Goal: Information Seeking & Learning: Learn about a topic

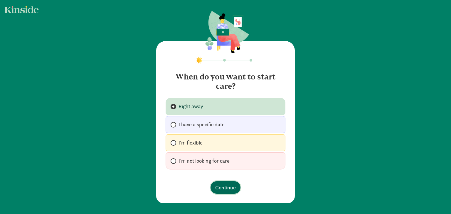
click at [229, 189] on span "Continue" at bounding box center [225, 188] width 21 height 8
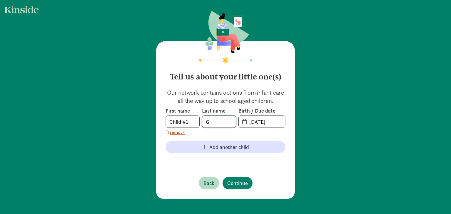
click at [225, 119] on input "G" at bounding box center [218, 122] width 33 height 12
click at [225, 119] on input "text" at bounding box center [218, 122] width 33 height 12
type input "mikey"
click at [254, 122] on input "09-03-2025" at bounding box center [265, 122] width 39 height 12
type input "05-03-2025"
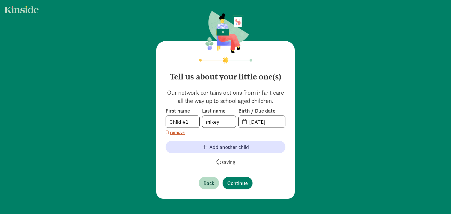
click at [268, 159] on footer "saving" at bounding box center [226, 161] width 120 height 7
click at [239, 182] on span "Continue" at bounding box center [237, 183] width 21 height 8
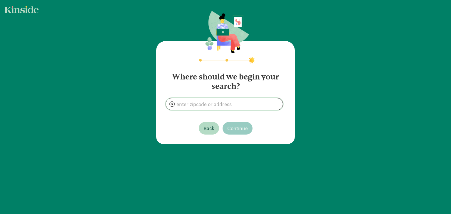
click at [215, 104] on input at bounding box center [224, 104] width 117 height 12
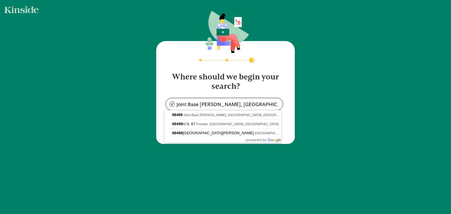
type input "Tacoma, WA 98499, USA"
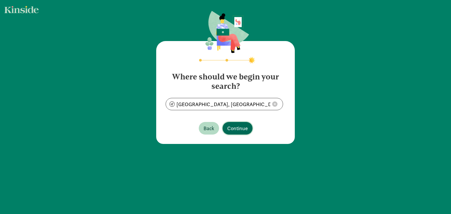
click at [235, 130] on span "Continue" at bounding box center [237, 128] width 21 height 8
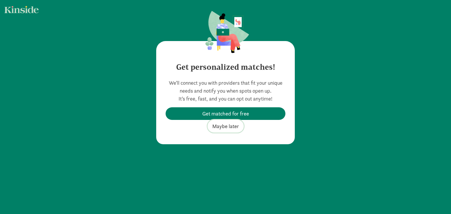
click at [230, 128] on span "Maybe later" at bounding box center [225, 126] width 27 height 8
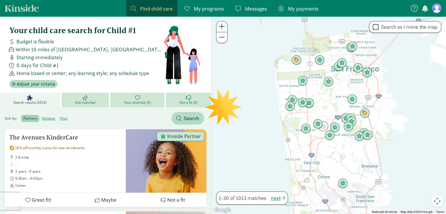
click at [39, 88] on div "Your child care search for Child #1 Budget is flexible Within 10 miles of Tacom…" at bounding box center [106, 57] width 202 height 72
click at [43, 84] on span "Adjust your criteria" at bounding box center [36, 84] width 38 height 7
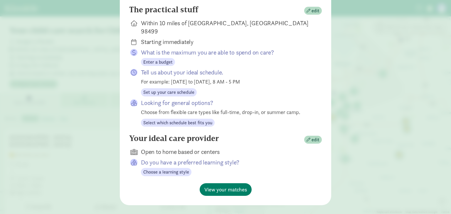
scroll to position [90, 0]
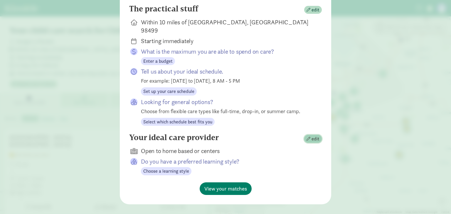
click at [315, 136] on span "edit" at bounding box center [315, 139] width 8 height 7
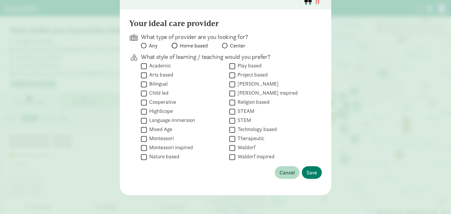
click at [173, 45] on input "Home based" at bounding box center [174, 46] width 4 height 4
radio input "true"
click at [173, 45] on input "Home based" at bounding box center [174, 46] width 4 height 4
click at [142, 45] on input "Any" at bounding box center [143, 46] width 4 height 4
radio input "true"
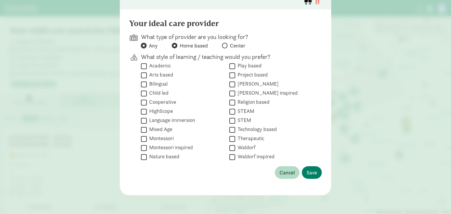
radio input "false"
click at [229, 65] on input "Play based" at bounding box center [232, 66] width 6 height 8
checkbox input "true"
click at [311, 171] on span "Save" at bounding box center [311, 173] width 11 height 8
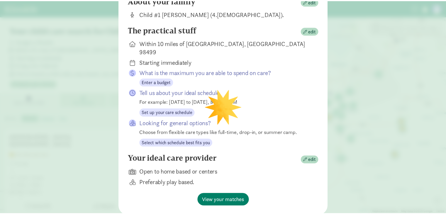
scroll to position [81, 0]
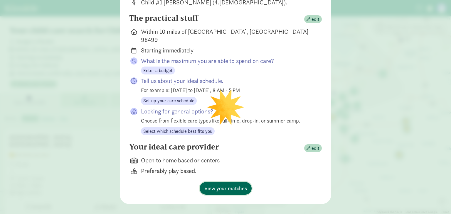
click at [216, 185] on span "View your matches" at bounding box center [225, 189] width 43 height 8
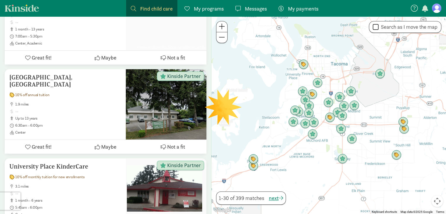
scroll to position [158, 0]
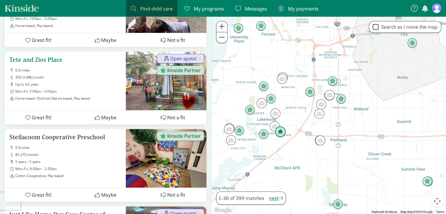
click at [50, 85] on span "up to 4.5 years" at bounding box center [68, 84] width 106 height 5
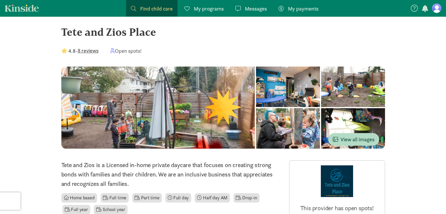
scroll to position [7, 0]
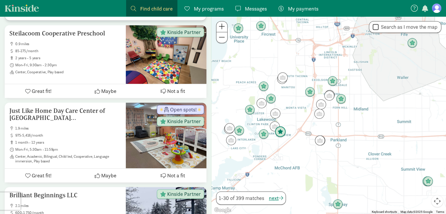
scroll to position [263, 0]
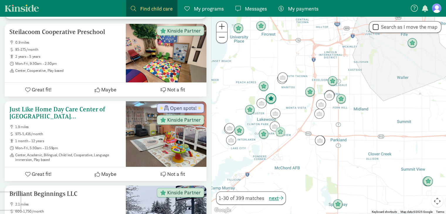
click at [188, 145] on div at bounding box center [166, 134] width 81 height 66
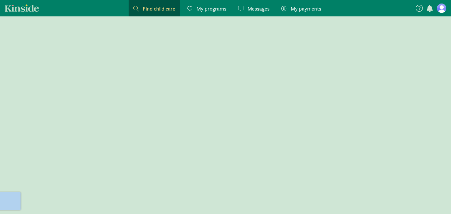
click at [188, 145] on div at bounding box center [225, 115] width 451 height 198
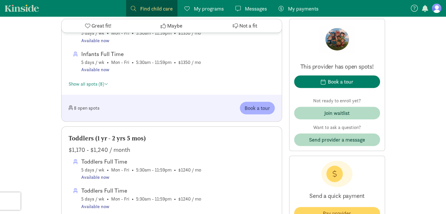
scroll to position [432, 0]
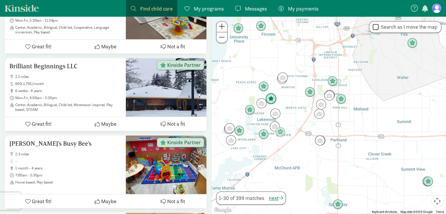
scroll to position [391, 0]
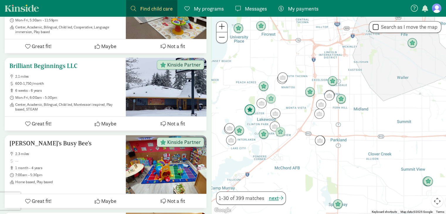
click at [88, 77] on span "2.1 miles" at bounding box center [68, 76] width 106 height 5
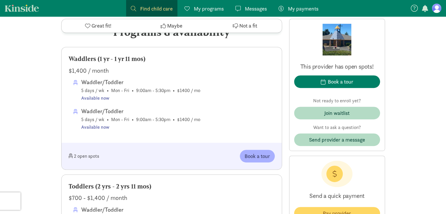
scroll to position [300, 0]
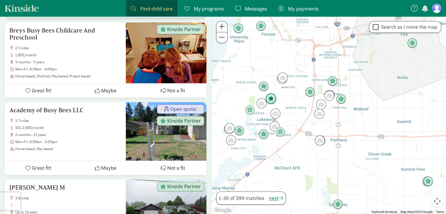
scroll to position [582, 0]
click at [28, 86] on button "Great fit!" at bounding box center [38, 90] width 67 height 14
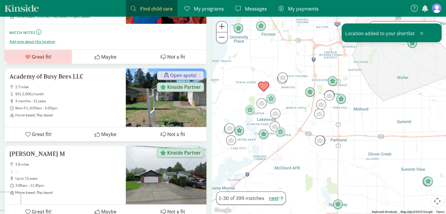
scroll to position [641, 0]
click at [143, 100] on div at bounding box center [166, 97] width 81 height 59
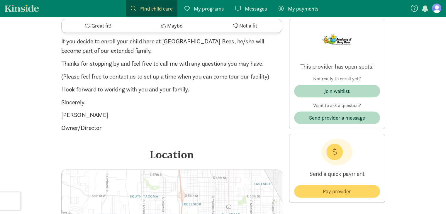
scroll to position [684, 0]
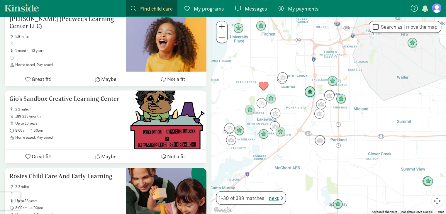
scroll to position [1475, 0]
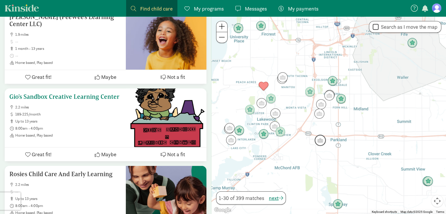
click at [127, 110] on div at bounding box center [166, 118] width 81 height 59
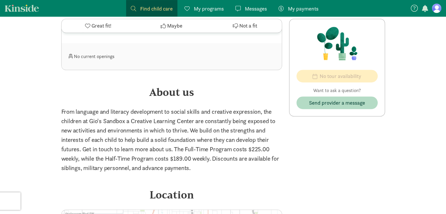
scroll to position [376, 0]
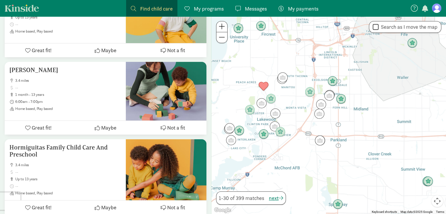
scroll to position [2304, 0]
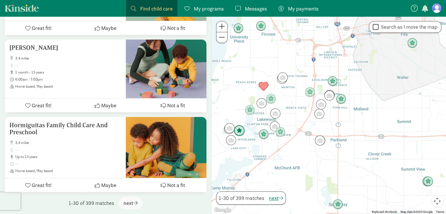
click at [241, 133] on img "Click to see details" at bounding box center [240, 131] width 16 height 16
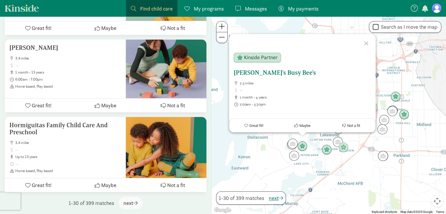
click at [260, 94] on ul "2.3 miles 1 month - 4 years 7:00am - 5:30pm Home based, Play based" at bounding box center [302, 97] width 137 height 33
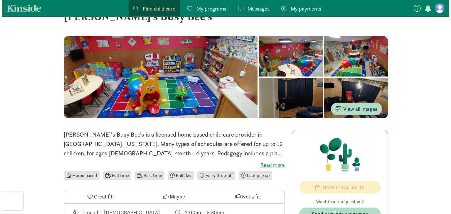
scroll to position [21, 0]
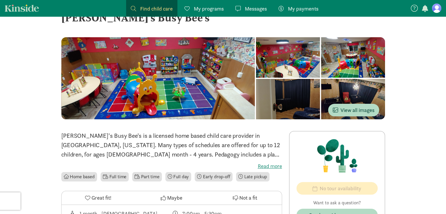
click at [321, 95] on div at bounding box center [353, 99] width 64 height 41
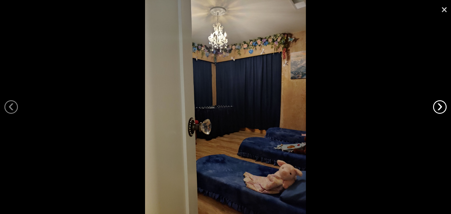
click at [437, 107] on link "›" at bounding box center [440, 107] width 14 height 14
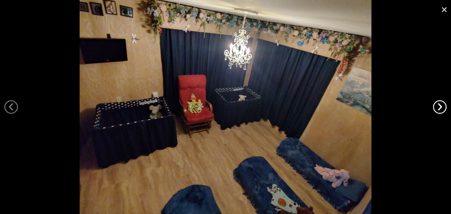
click at [437, 105] on link "›" at bounding box center [440, 107] width 14 height 14
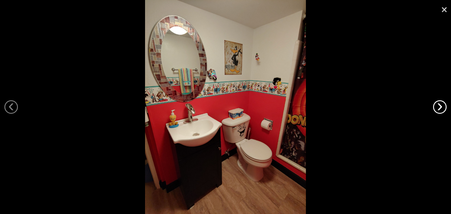
click at [437, 105] on link "›" at bounding box center [440, 107] width 14 height 14
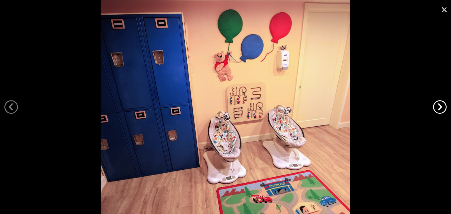
click at [437, 105] on link "›" at bounding box center [440, 107] width 14 height 14
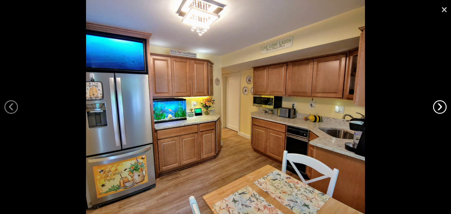
click at [437, 105] on link "›" at bounding box center [440, 107] width 14 height 14
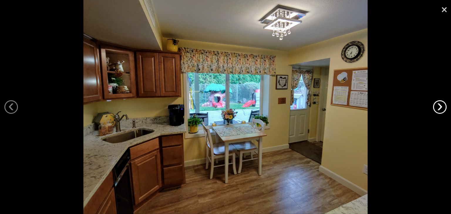
click at [437, 105] on link "›" at bounding box center [440, 107] width 14 height 14
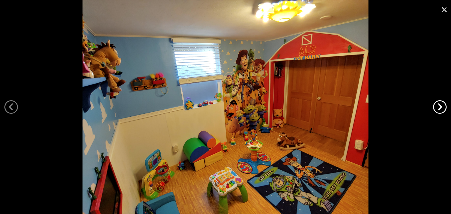
click at [437, 105] on link "›" at bounding box center [440, 107] width 14 height 14
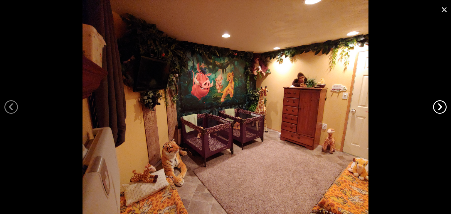
click at [437, 105] on link "›" at bounding box center [440, 107] width 14 height 14
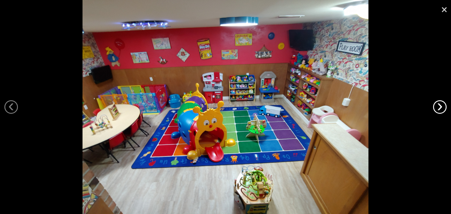
click at [437, 105] on link "›" at bounding box center [440, 107] width 14 height 14
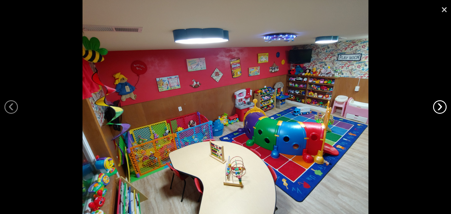
click at [437, 105] on link "›" at bounding box center [440, 107] width 14 height 14
